Goal: Task Accomplishment & Management: Use online tool/utility

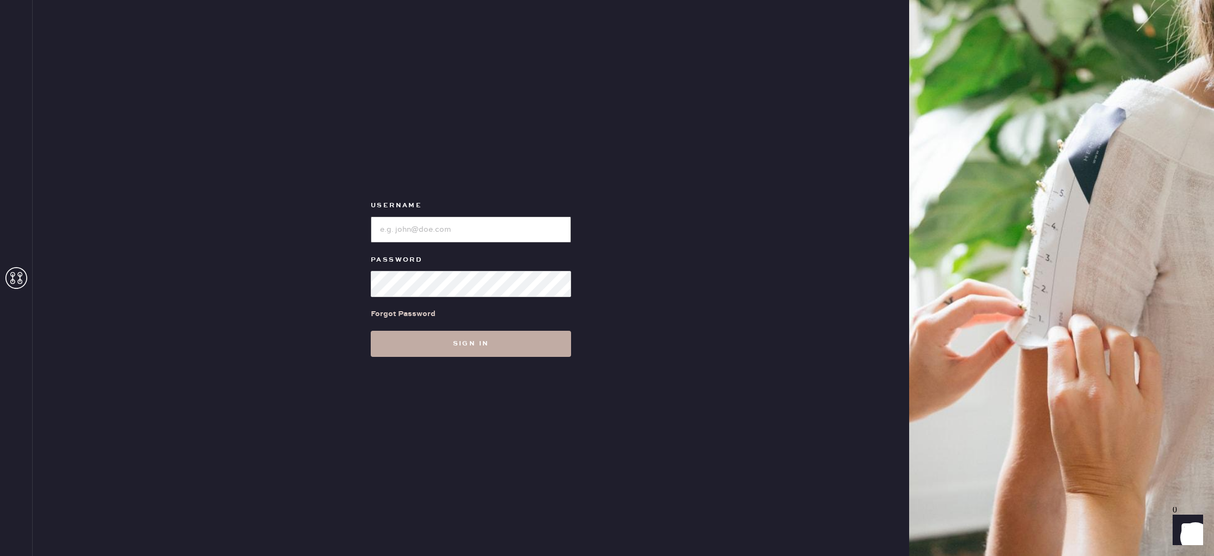
type input "reformationsouthcongress"
click at [459, 342] on button "Sign in" at bounding box center [471, 344] width 200 height 26
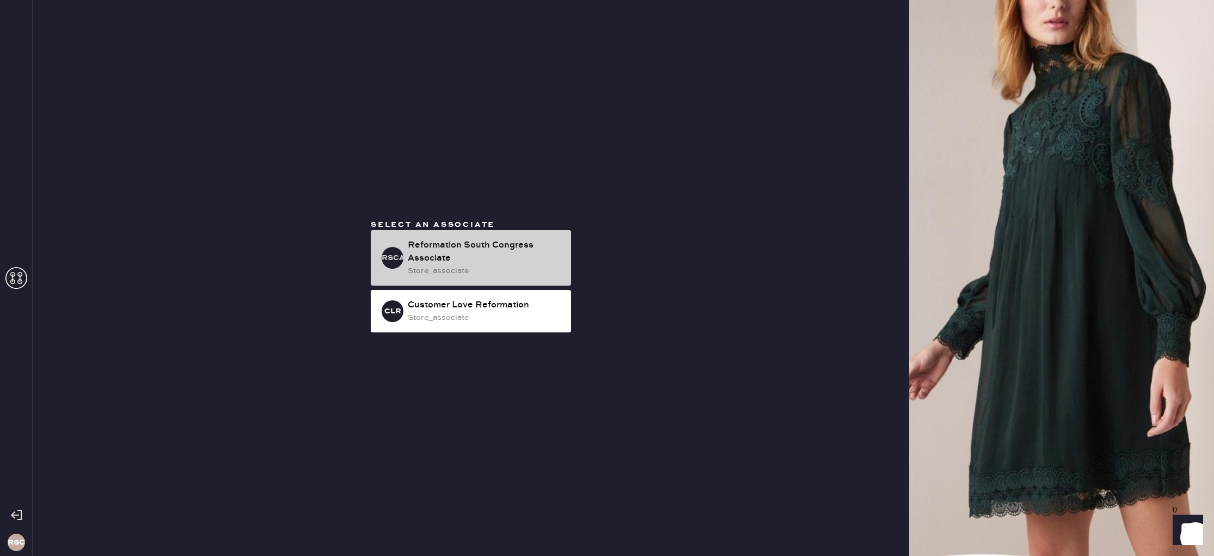
click at [488, 251] on div "Reformation South Congress Associate" at bounding box center [485, 252] width 155 height 26
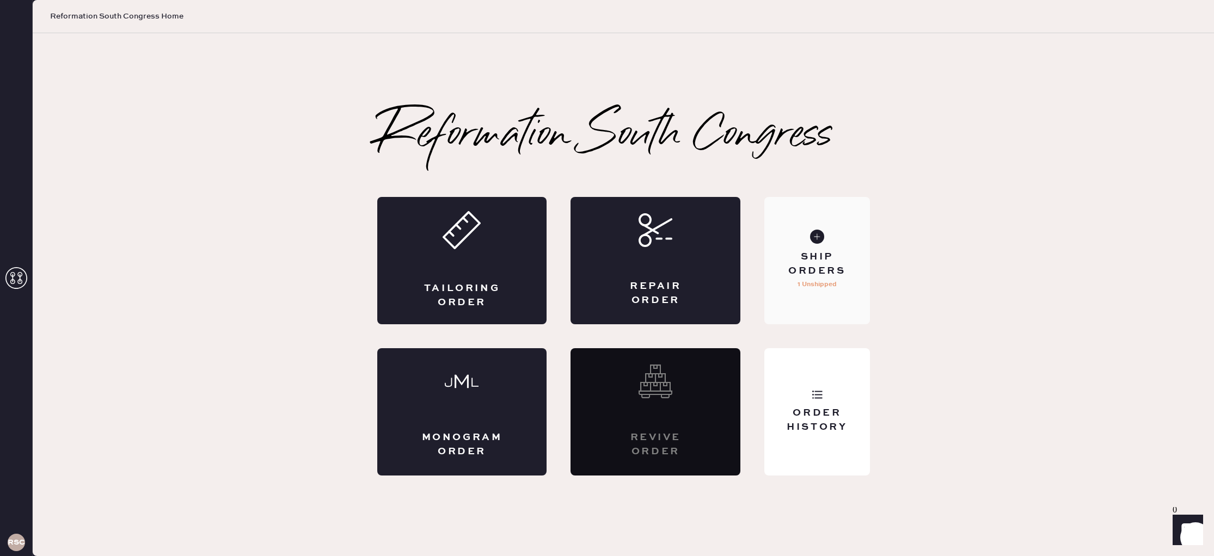
click at [827, 267] on div "Ship Orders" at bounding box center [817, 263] width 88 height 27
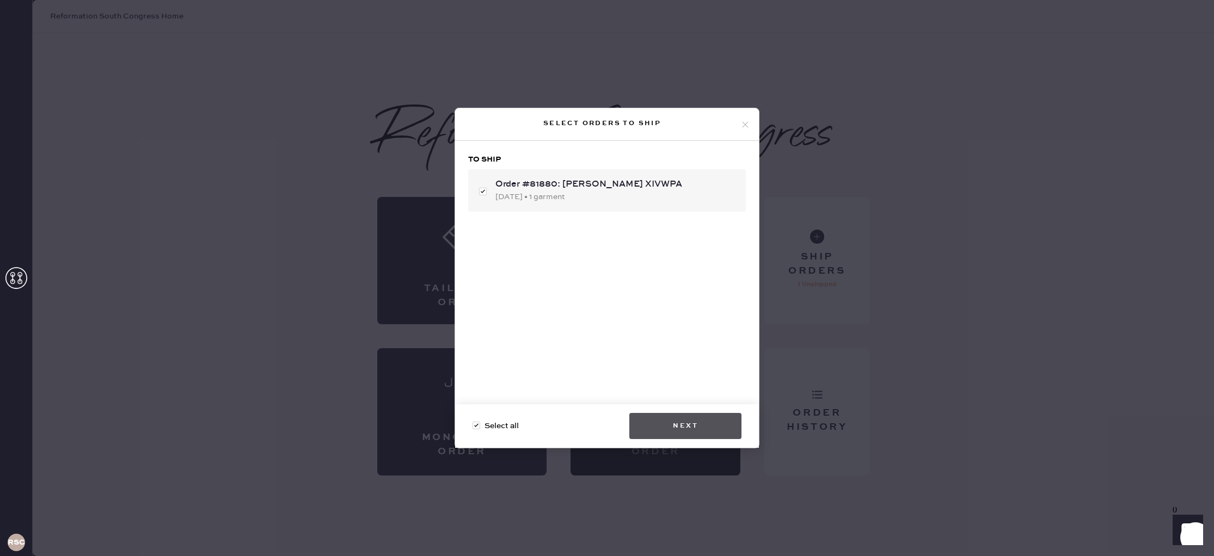
click at [680, 433] on button "Next" at bounding box center [685, 426] width 112 height 26
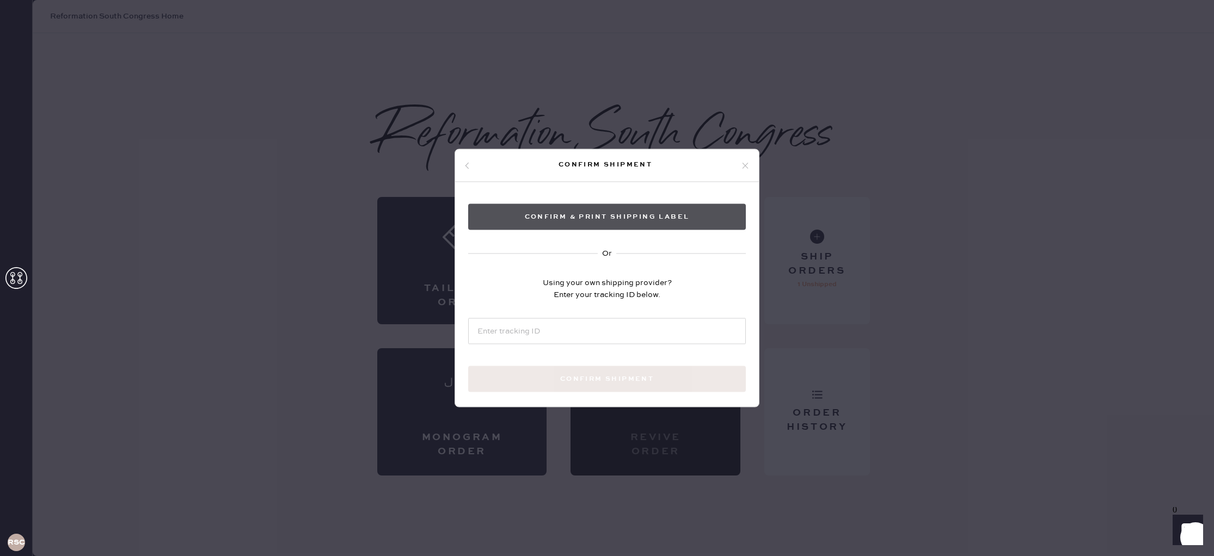
click at [648, 208] on button "Confirm & Print shipping label" at bounding box center [607, 217] width 278 height 26
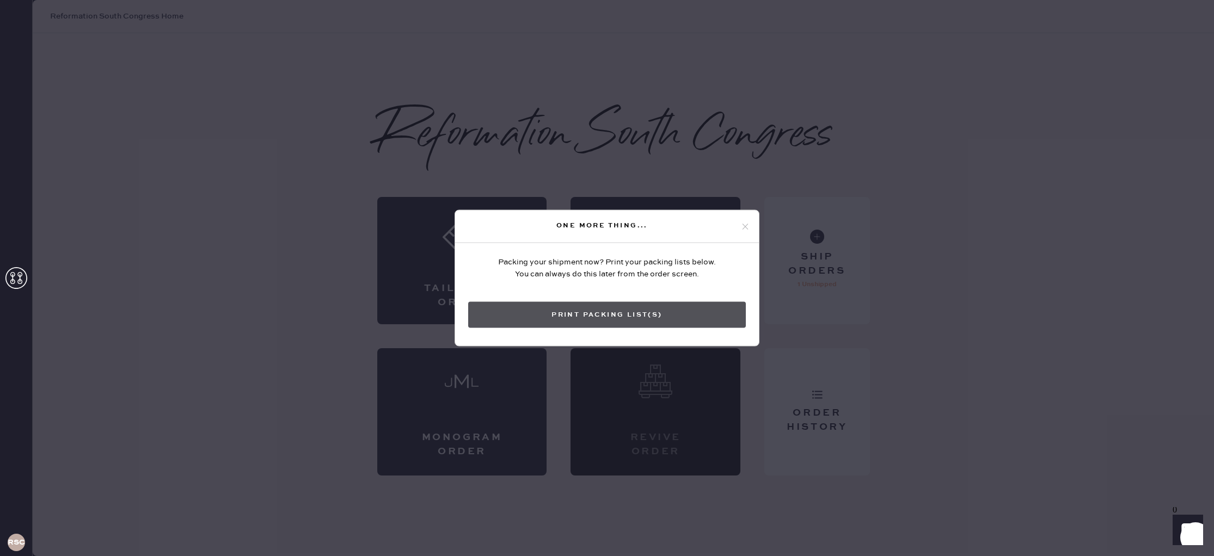
click at [620, 311] on button "Print Packing List(s)" at bounding box center [607, 315] width 278 height 26
